Goal: Go to known website: Access a specific website the user already knows

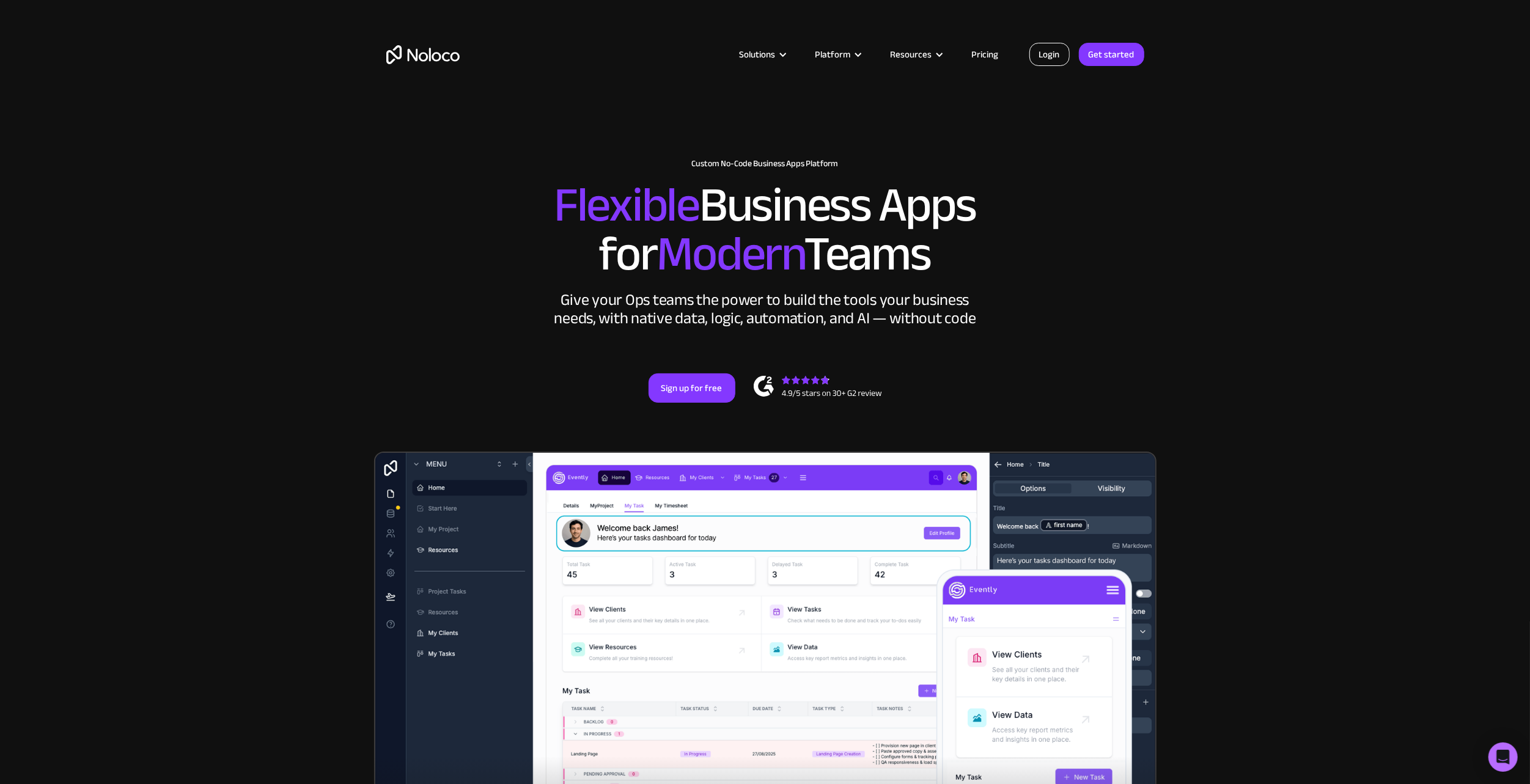
click at [1045, 54] on link "Login" at bounding box center [1050, 54] width 40 height 23
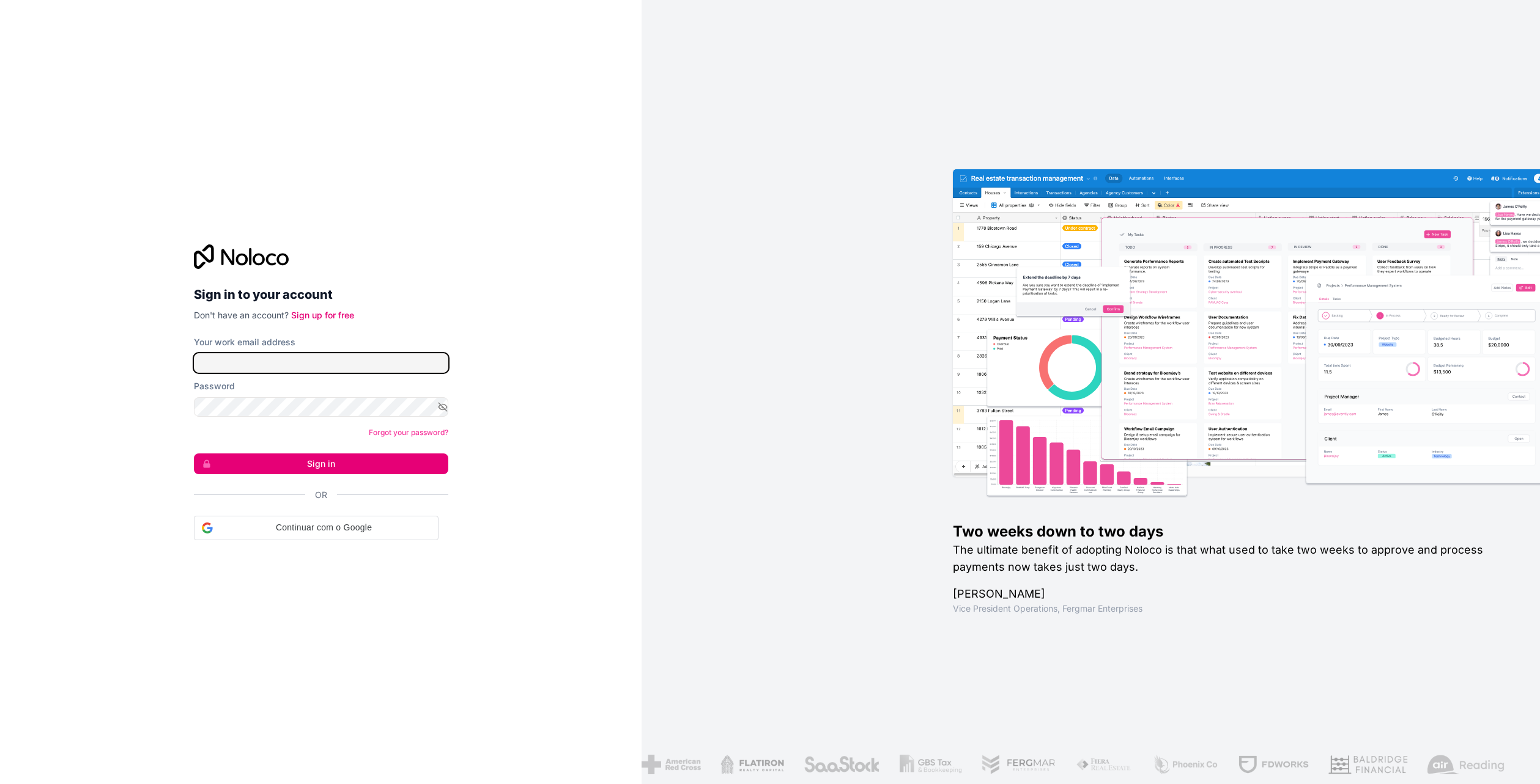
type input "lucas@bokettobrands.com"
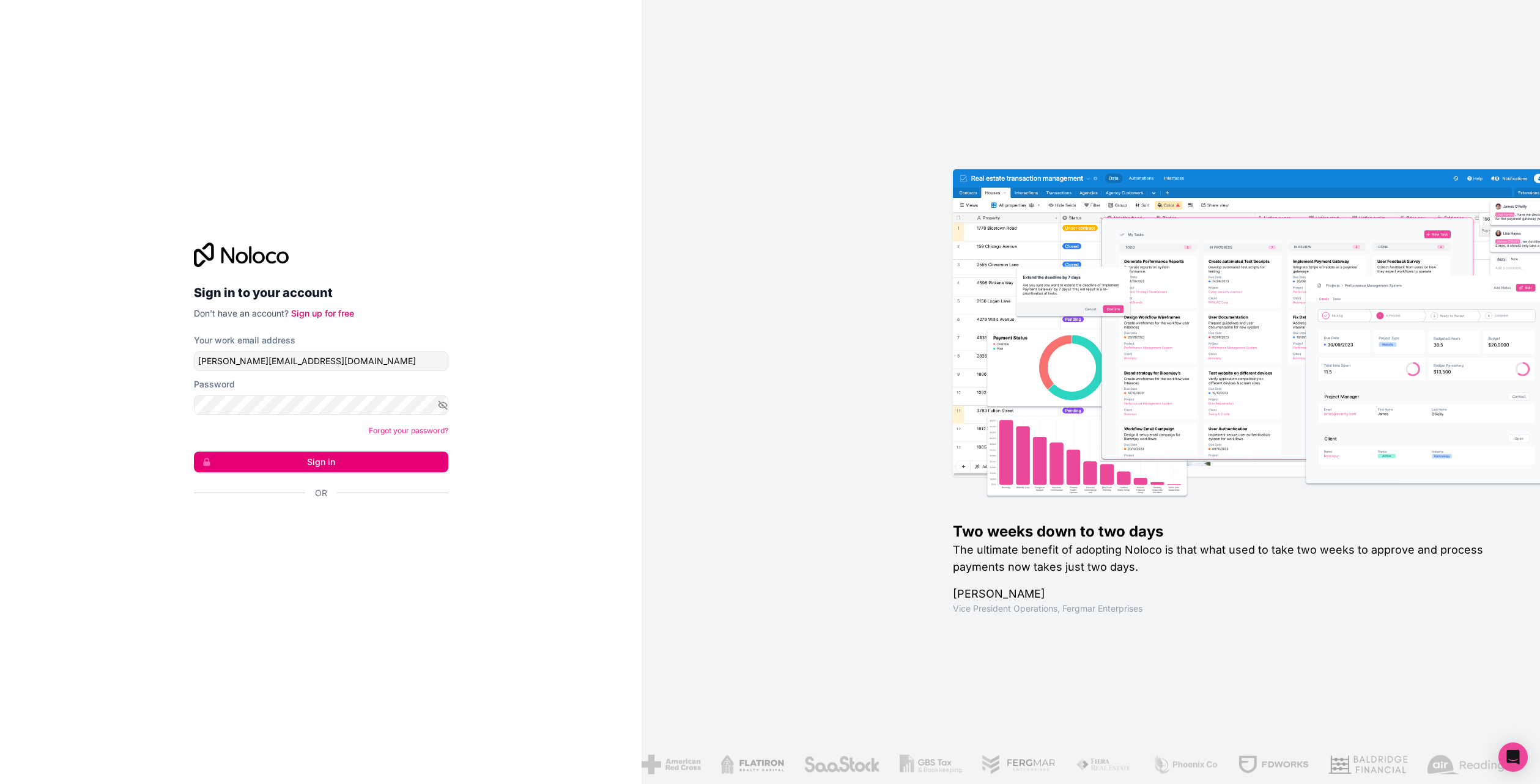
click at [378, 459] on button "Sign in" at bounding box center [321, 462] width 254 height 21
type input "lucas@bokettobrands.com"
click at [325, 464] on button "Sign in" at bounding box center [321, 462] width 254 height 21
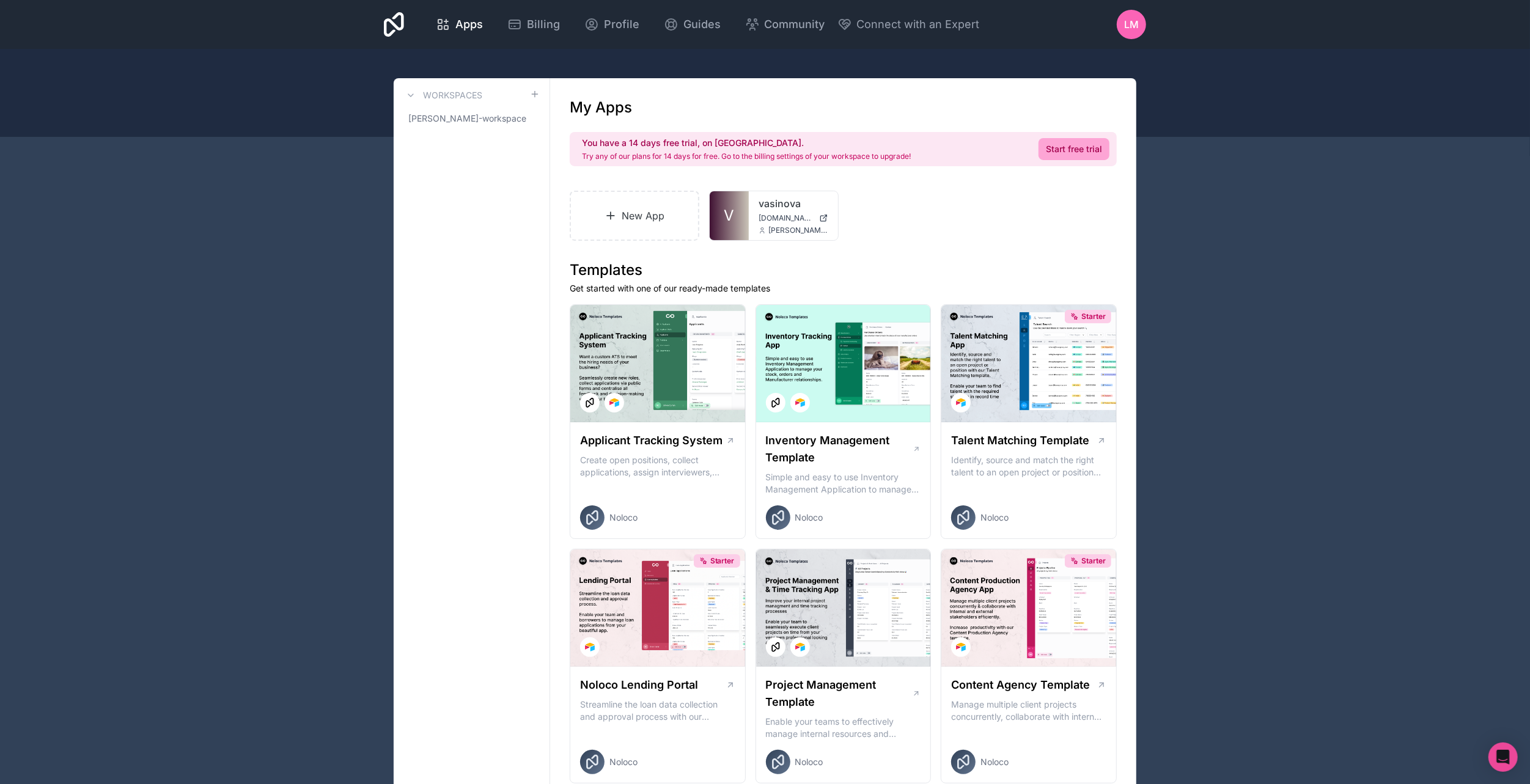
click at [752, 209] on div "vasinova app.vasinova.com spencer@bokettobrands.com" at bounding box center [793, 215] width 89 height 49
click at [733, 222] on span "V" at bounding box center [729, 215] width 11 height 19
